Goal: Task Accomplishment & Management: Complete application form

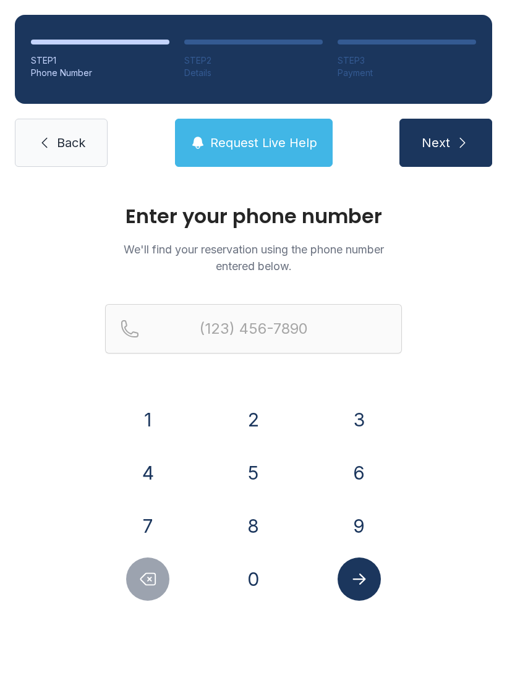
click at [255, 473] on button "5" at bounding box center [253, 472] width 43 height 43
click at [156, 483] on button "4" at bounding box center [147, 472] width 43 height 43
click at [249, 570] on button "0" at bounding box center [253, 578] width 43 height 43
click at [358, 416] on button "3" at bounding box center [358, 419] width 43 height 43
click at [256, 412] on button "2" at bounding box center [253, 419] width 43 height 43
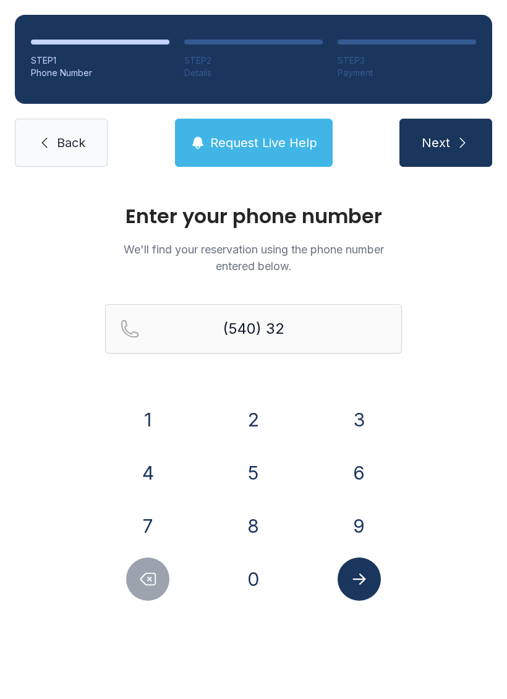
click at [156, 525] on button "7" at bounding box center [147, 525] width 43 height 43
click at [153, 465] on button "4" at bounding box center [147, 472] width 43 height 43
click at [361, 473] on button "6" at bounding box center [358, 472] width 43 height 43
click at [256, 520] on button "8" at bounding box center [253, 525] width 43 height 43
click at [159, 524] on button "7" at bounding box center [147, 525] width 43 height 43
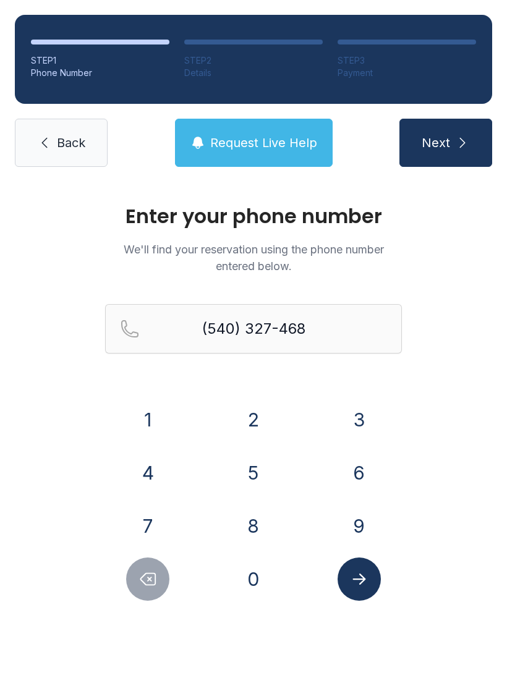
type input "[PHONE_NUMBER]"
click at [371, 576] on button "Submit lookup form" at bounding box center [358, 578] width 43 height 43
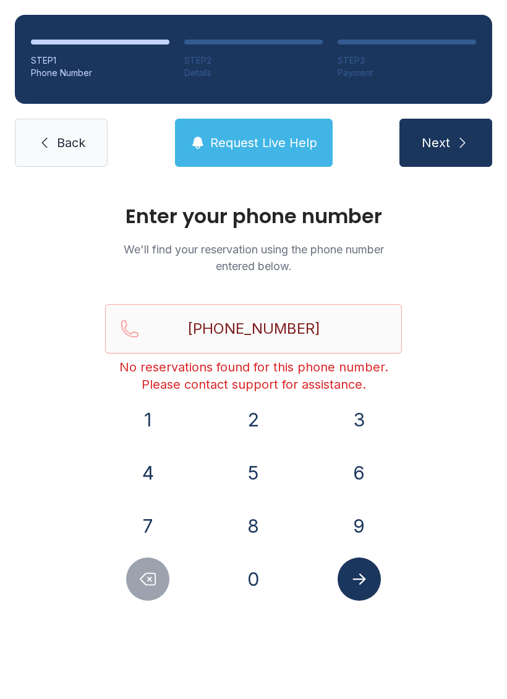
click at [359, 575] on icon "Submit lookup form" at bounding box center [359, 579] width 19 height 19
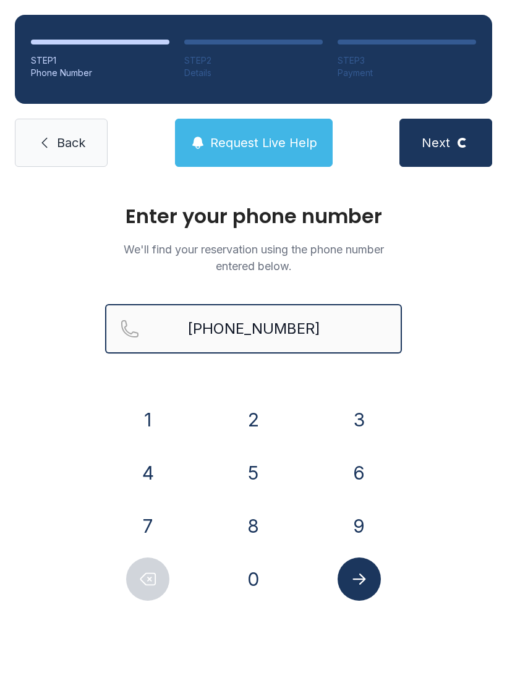
click at [347, 325] on input "[PHONE_NUMBER]" at bounding box center [253, 328] width 297 height 49
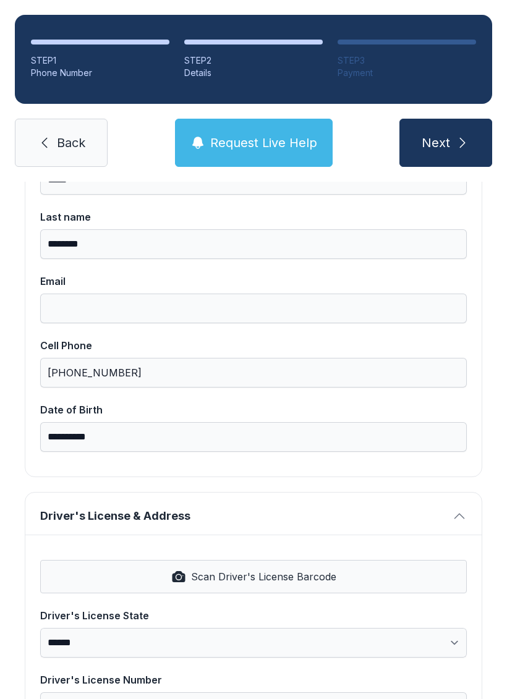
scroll to position [177, 0]
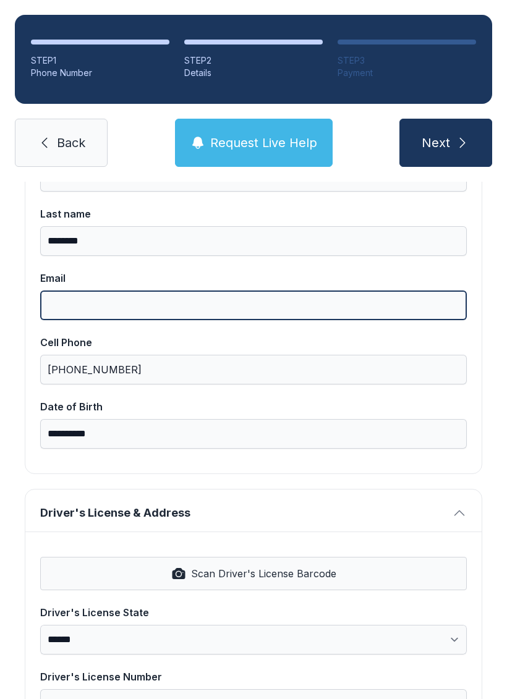
click at [148, 304] on input "Email" at bounding box center [253, 305] width 426 height 30
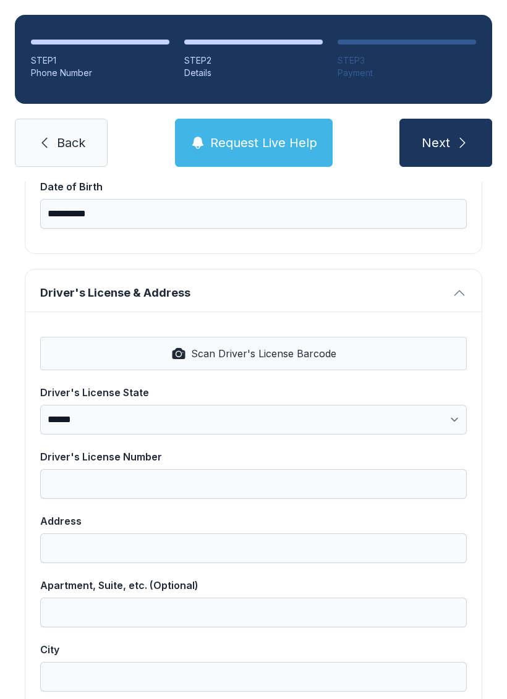
scroll to position [398, 0]
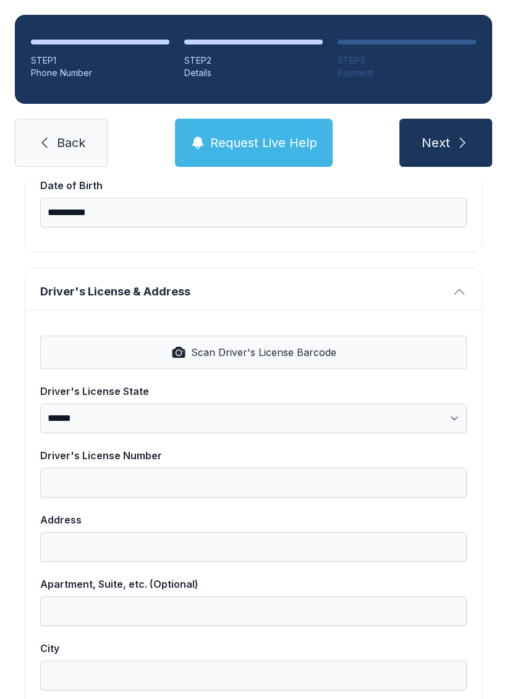
type input "**********"
click at [182, 349] on icon "button" at bounding box center [178, 352] width 13 height 11
click at [268, 337] on button "Scan Driver's License Barcode" at bounding box center [253, 351] width 426 height 33
select select "**"
type input "*********"
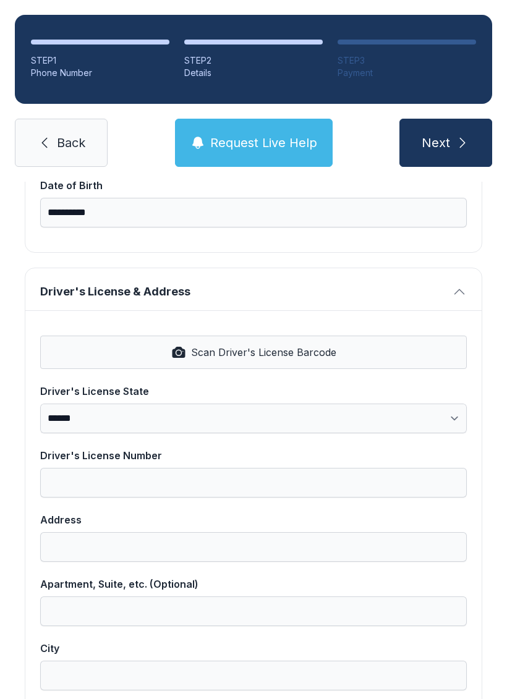
type input "**********"
select select "**"
type input "*****"
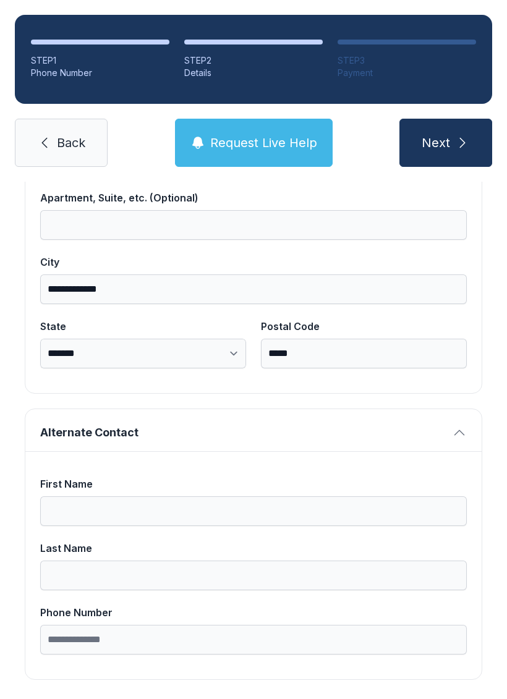
scroll to position [783, 0]
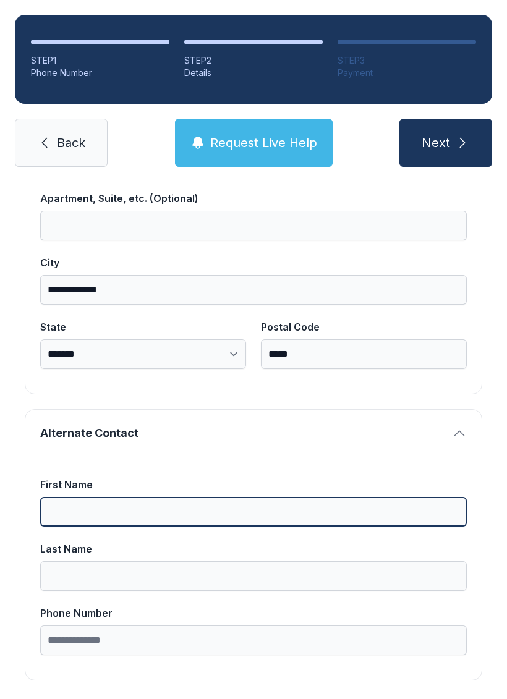
click at [244, 521] on input "First Name" at bounding box center [253, 512] width 426 height 30
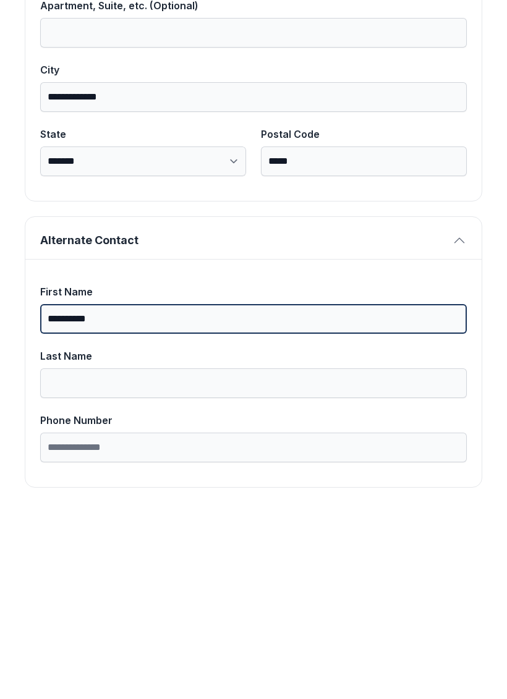
type input "********"
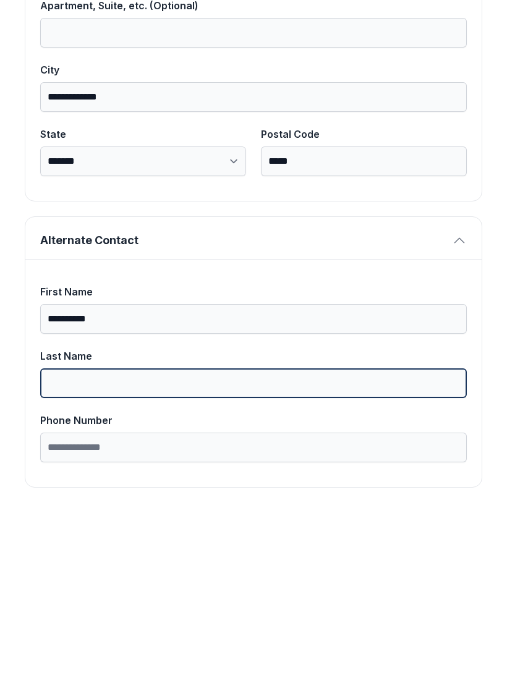
click at [61, 561] on input "Last Name" at bounding box center [253, 576] width 426 height 30
type input "********"
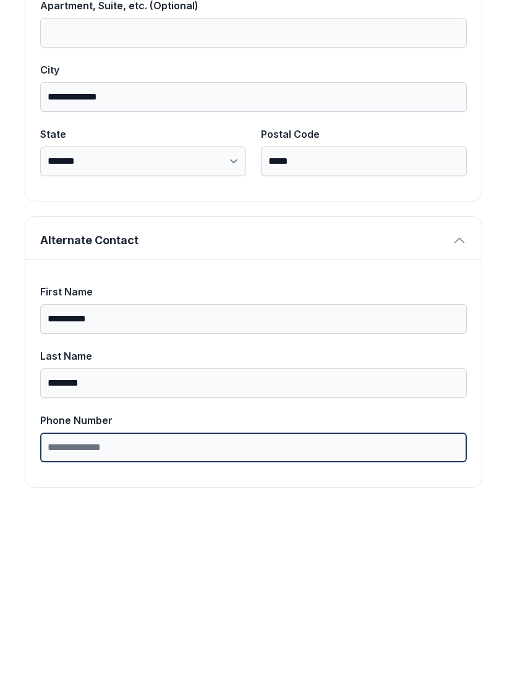
click at [332, 625] on input "Phone Number" at bounding box center [253, 640] width 426 height 30
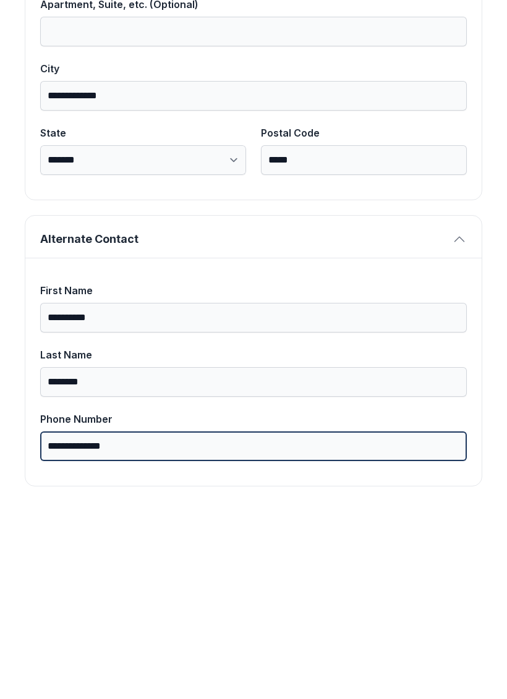
scroll to position [784, 0]
type input "**********"
click at [445, 119] on button "Next" at bounding box center [445, 143] width 93 height 48
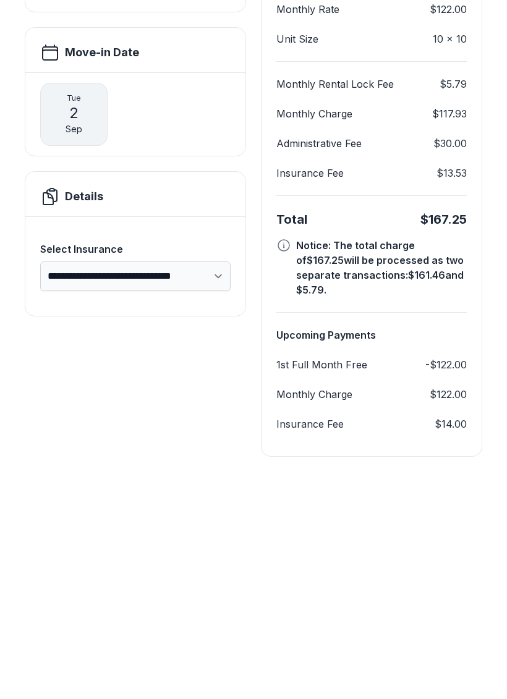
scroll to position [111, 0]
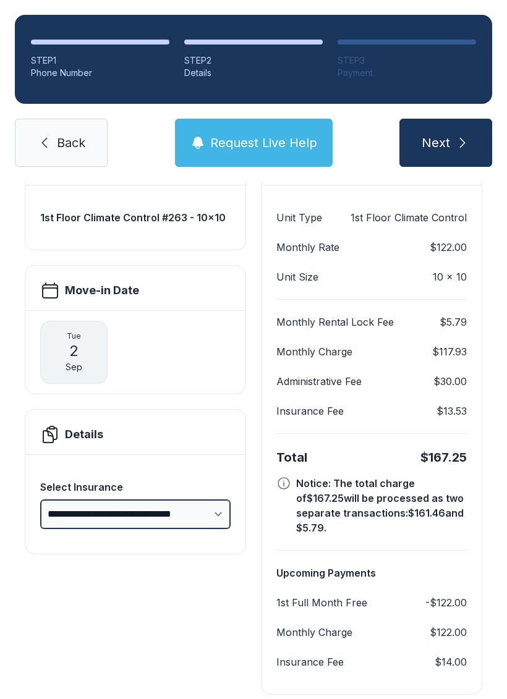
click at [217, 499] on select "**********" at bounding box center [135, 514] width 190 height 30
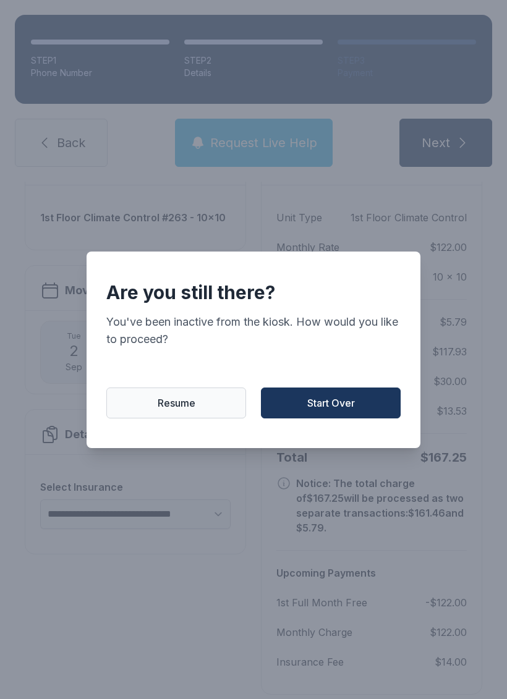
click at [169, 402] on span "Resume" at bounding box center [177, 402] width 38 height 15
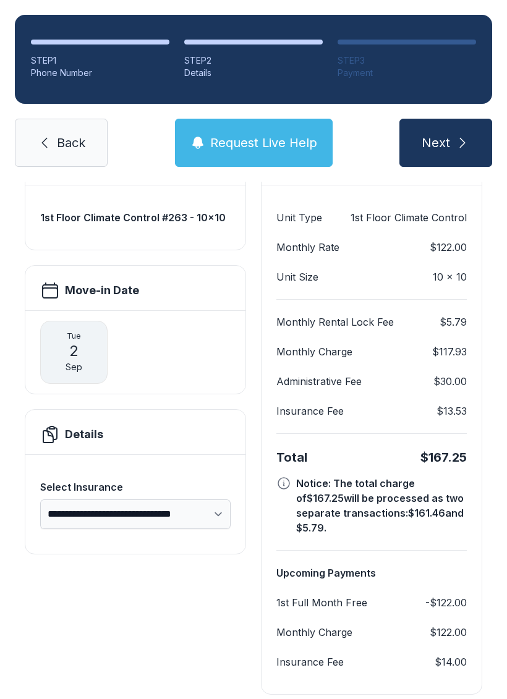
click at [54, 119] on link "Back" at bounding box center [61, 143] width 93 height 48
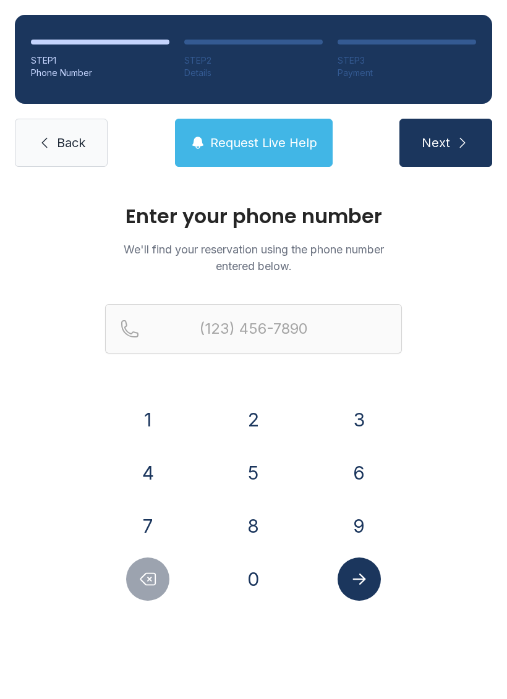
click at [256, 463] on button "5" at bounding box center [253, 472] width 43 height 43
click at [143, 457] on button "4" at bounding box center [147, 472] width 43 height 43
click at [251, 582] on button "0" at bounding box center [253, 578] width 43 height 43
click at [356, 418] on button "3" at bounding box center [358, 419] width 43 height 43
click at [259, 413] on button "2" at bounding box center [253, 419] width 43 height 43
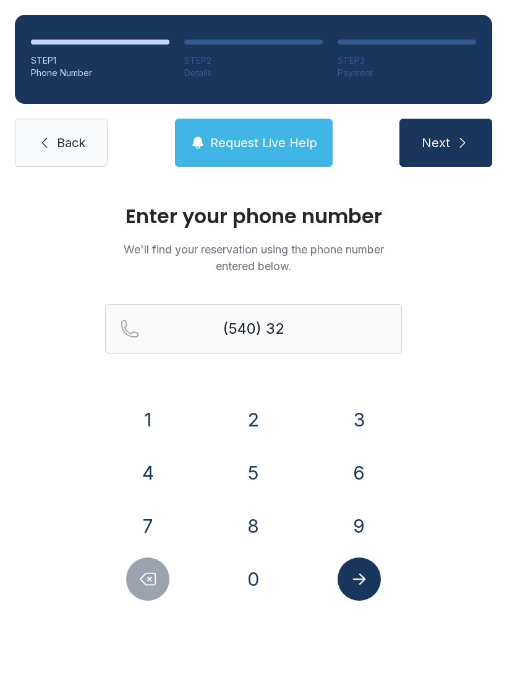
click at [150, 516] on button "7" at bounding box center [147, 525] width 43 height 43
click at [149, 464] on button "4" at bounding box center [147, 472] width 43 height 43
click at [360, 458] on button "6" at bounding box center [358, 472] width 43 height 43
type input "(540) 327-46"
click at [74, 135] on span "Back" at bounding box center [71, 142] width 28 height 17
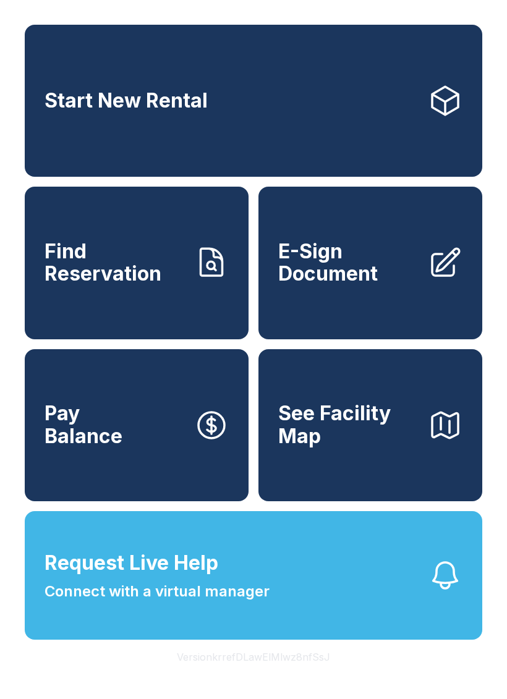
click at [346, 280] on span "E-Sign Document" at bounding box center [348, 262] width 140 height 45
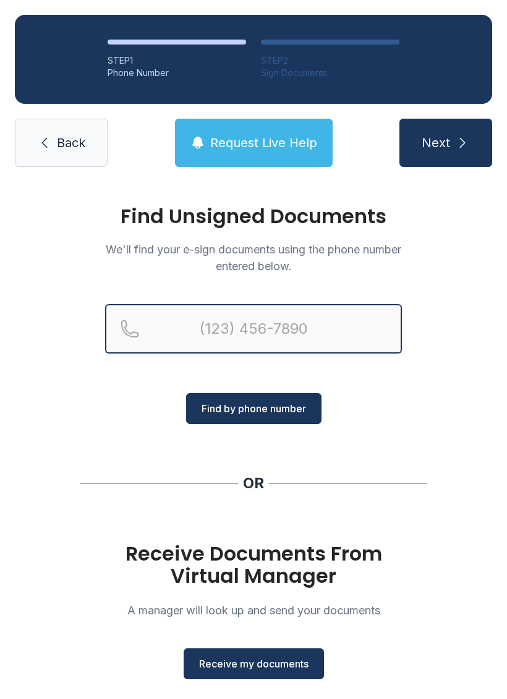
click at [240, 333] on input "Reservation phone number" at bounding box center [253, 328] width 297 height 49
type input "(5"
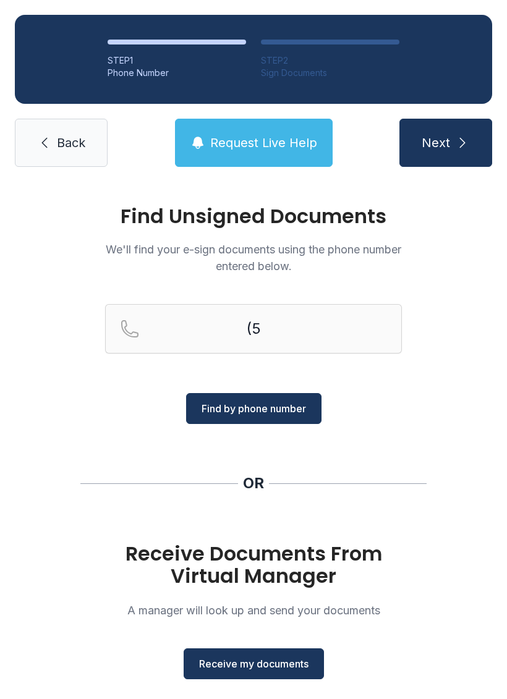
click at [51, 146] on icon at bounding box center [44, 142] width 15 height 15
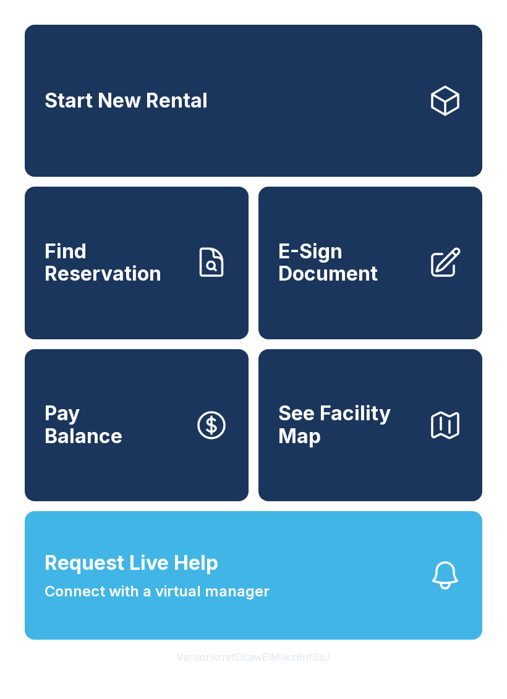
click at [343, 285] on span "E-Sign Document" at bounding box center [348, 262] width 140 height 45
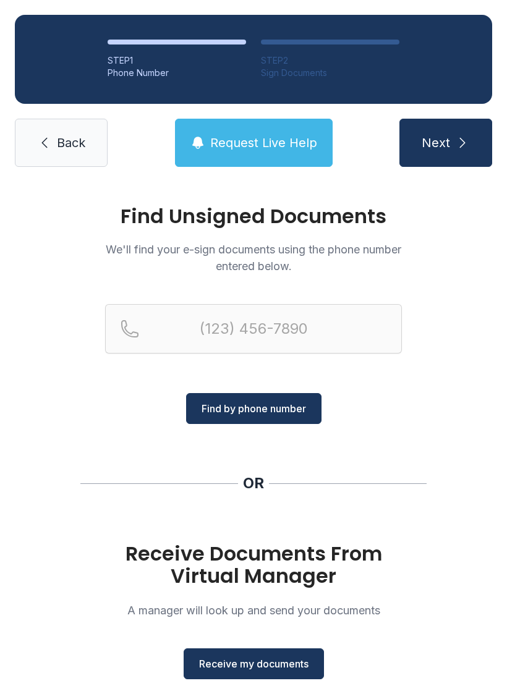
click at [256, 656] on span "Receive my documents" at bounding box center [253, 663] width 109 height 15
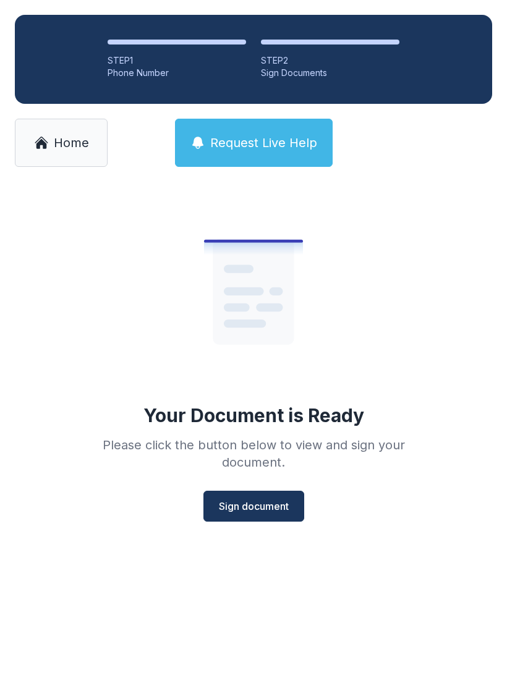
click at [264, 498] on button "Sign document" at bounding box center [253, 506] width 101 height 31
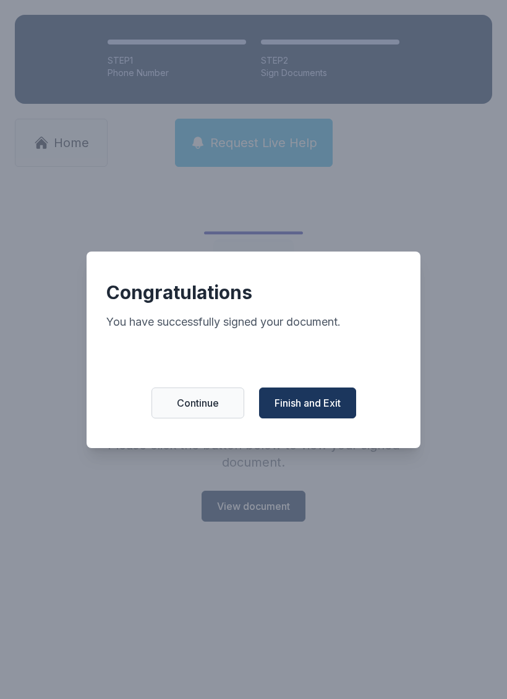
click at [307, 408] on span "Finish and Exit" at bounding box center [307, 402] width 66 height 15
